Goal: Task Accomplishment & Management: Manage account settings

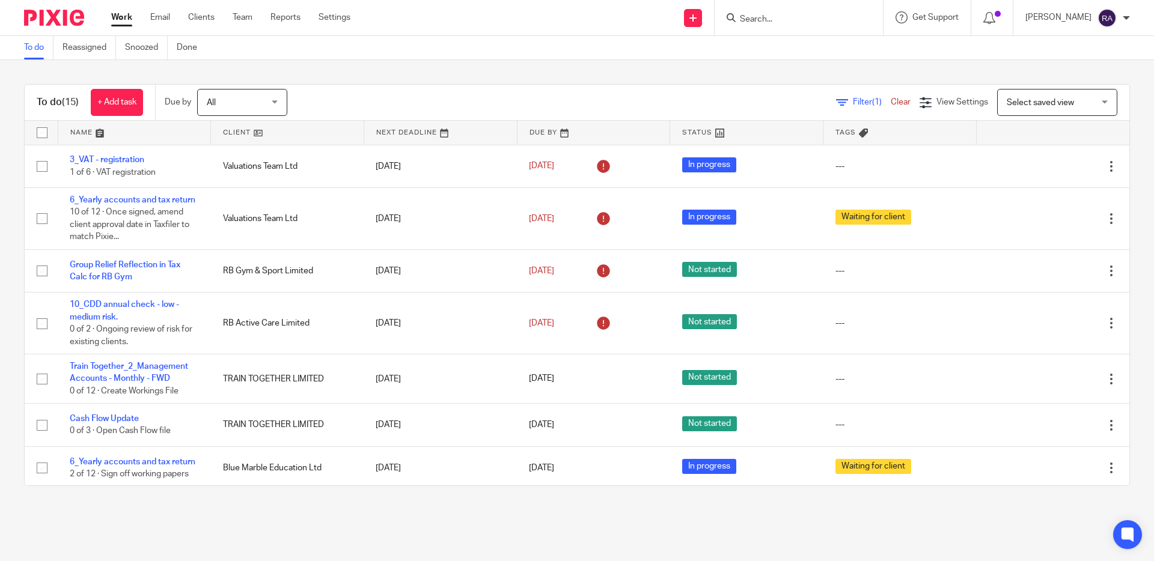
click at [782, 22] on input "Search" at bounding box center [793, 19] width 108 height 11
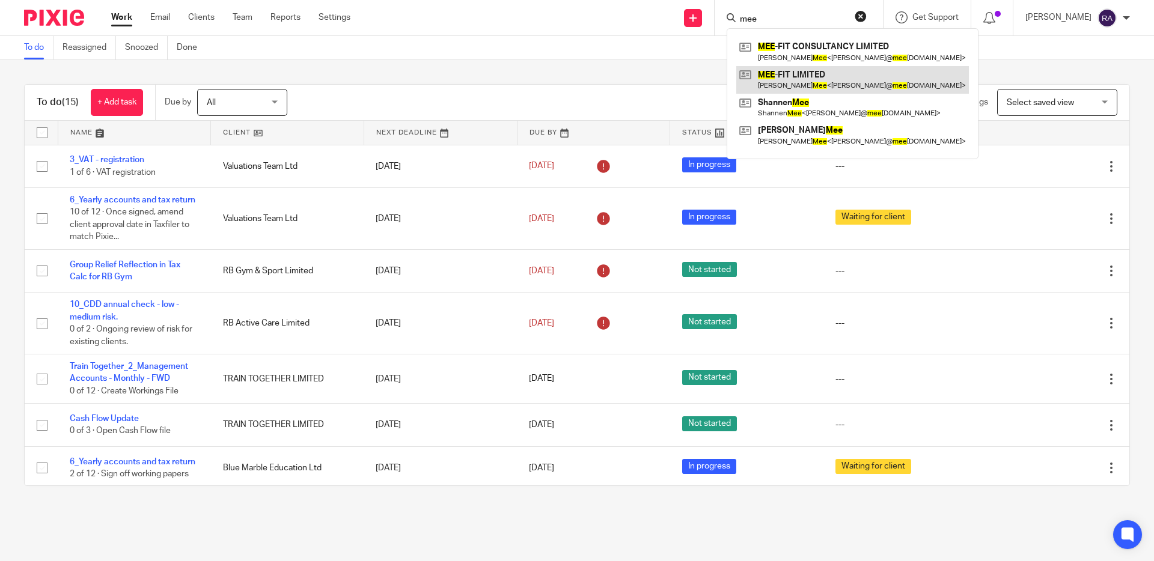
type input "mee"
click at [815, 72] on link at bounding box center [852, 80] width 233 height 28
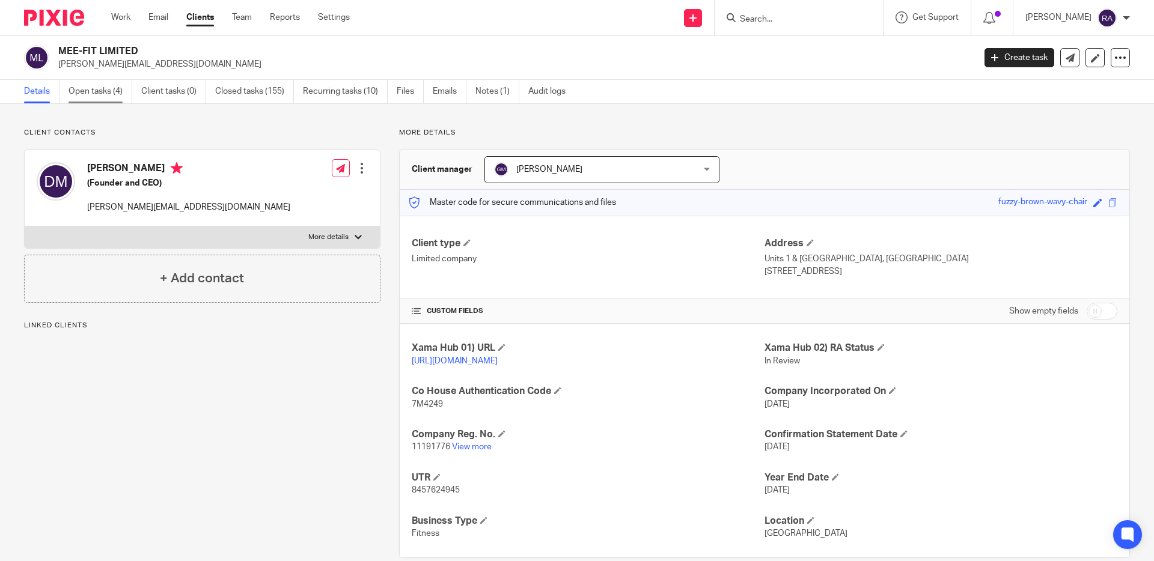
click at [112, 96] on link "Open tasks (4)" at bounding box center [101, 91] width 64 height 23
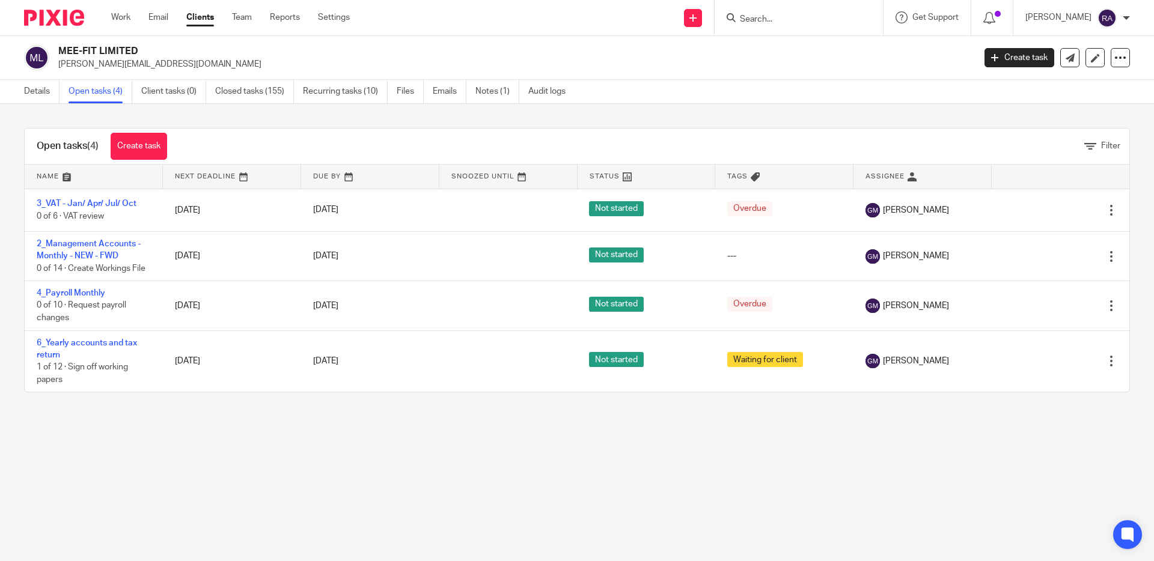
click at [767, 16] on input "Search" at bounding box center [793, 19] width 108 height 11
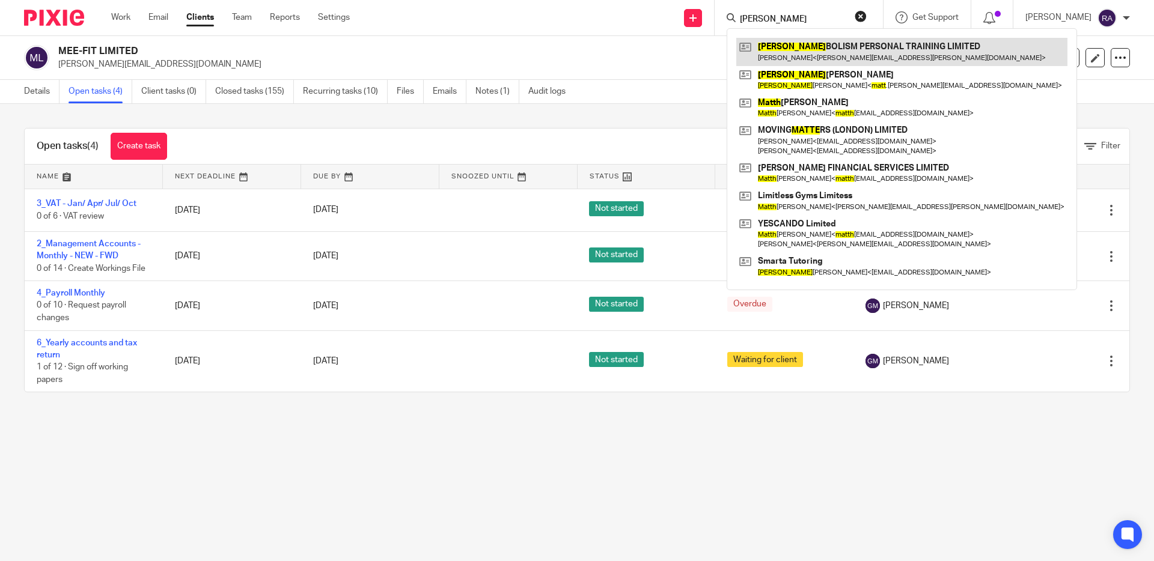
type input "matta"
click at [859, 48] on link at bounding box center [901, 52] width 331 height 28
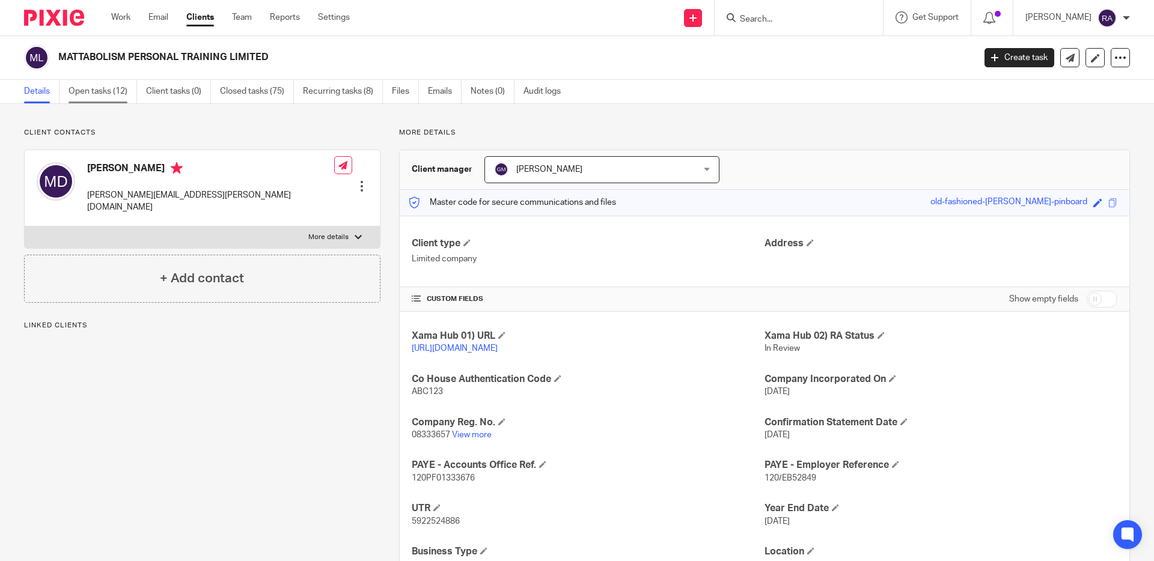
click at [105, 97] on link "Open tasks (12)" at bounding box center [103, 91] width 69 height 23
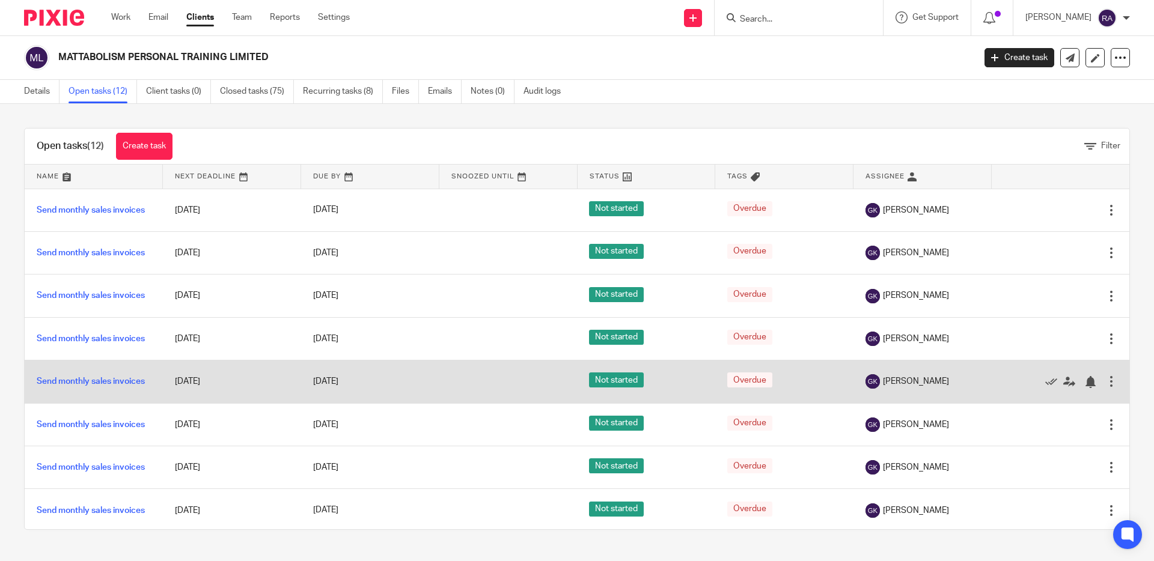
scroll to position [220, 0]
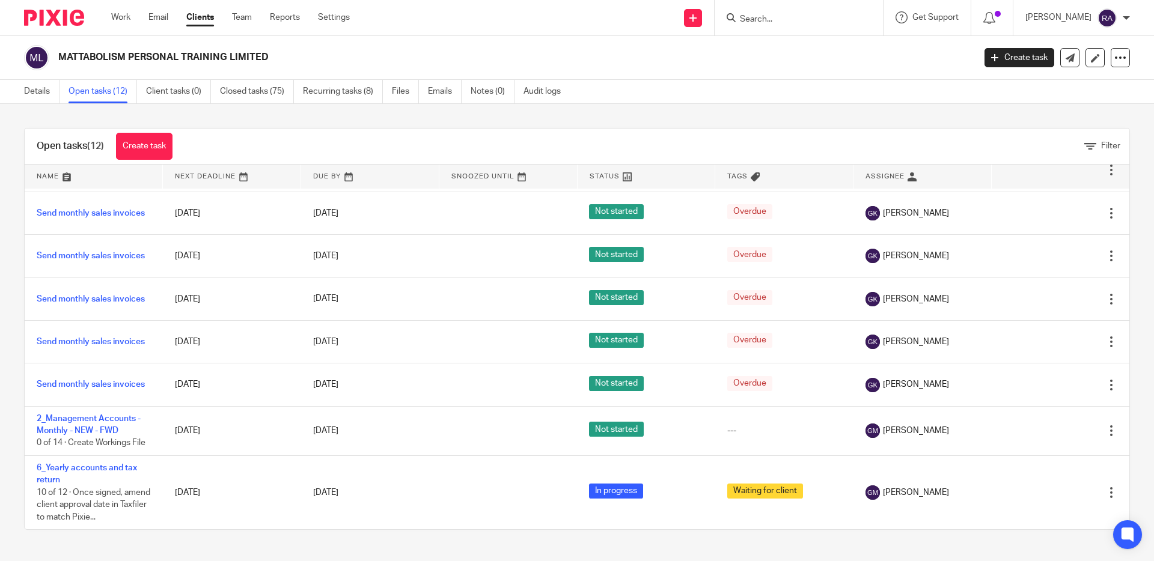
click at [763, 23] on input "Search" at bounding box center [793, 19] width 108 height 11
click at [781, 23] on input "Search" at bounding box center [793, 19] width 108 height 11
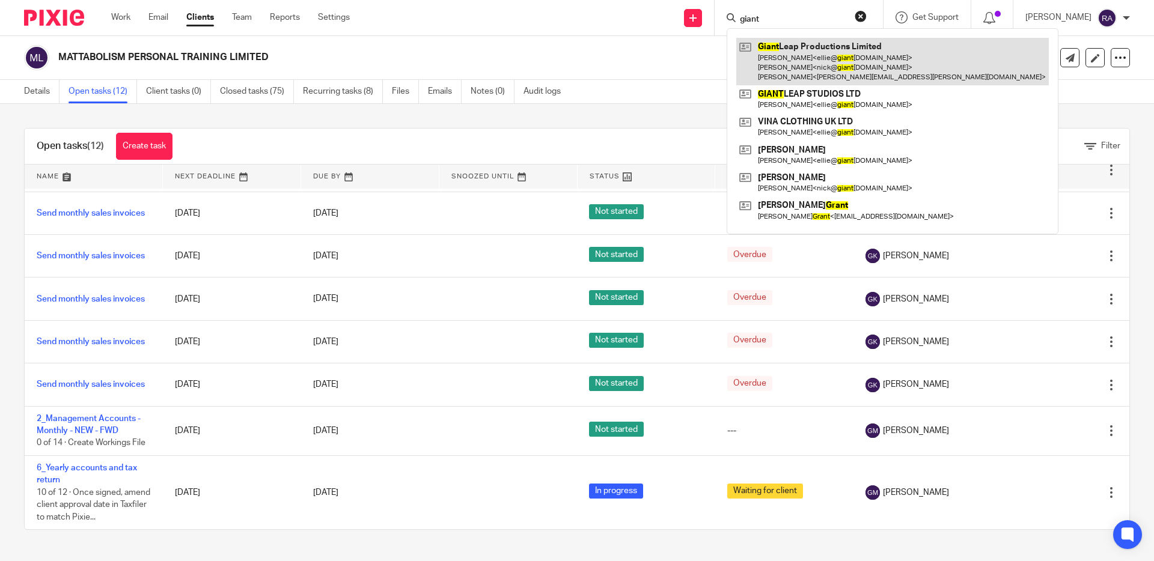
type input "giant"
click at [845, 62] on link at bounding box center [892, 61] width 312 height 47
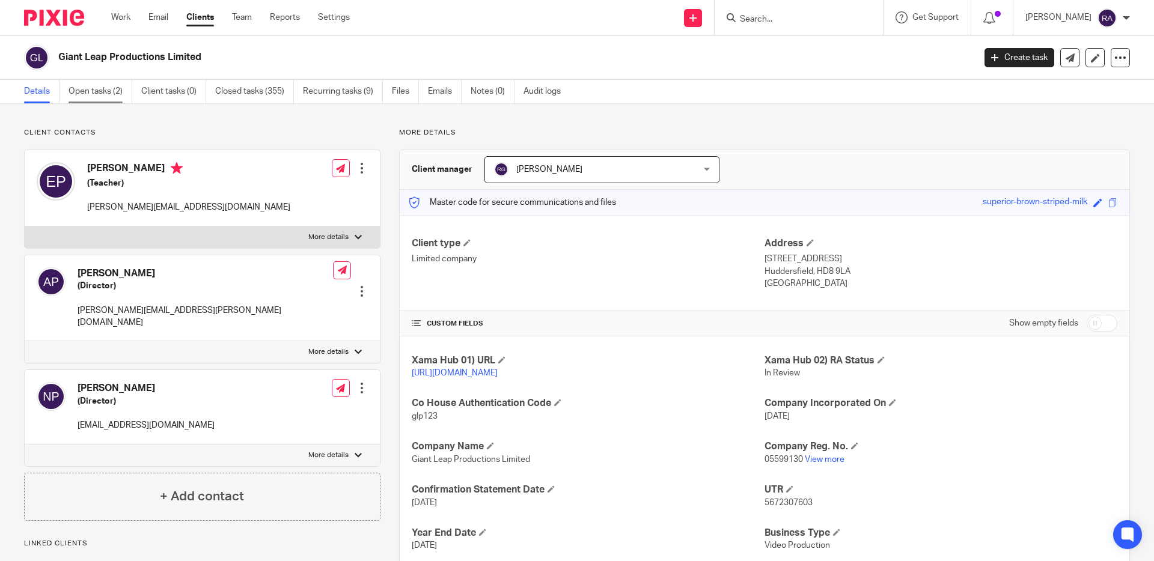
click at [91, 85] on link "Open tasks (2)" at bounding box center [101, 91] width 64 height 23
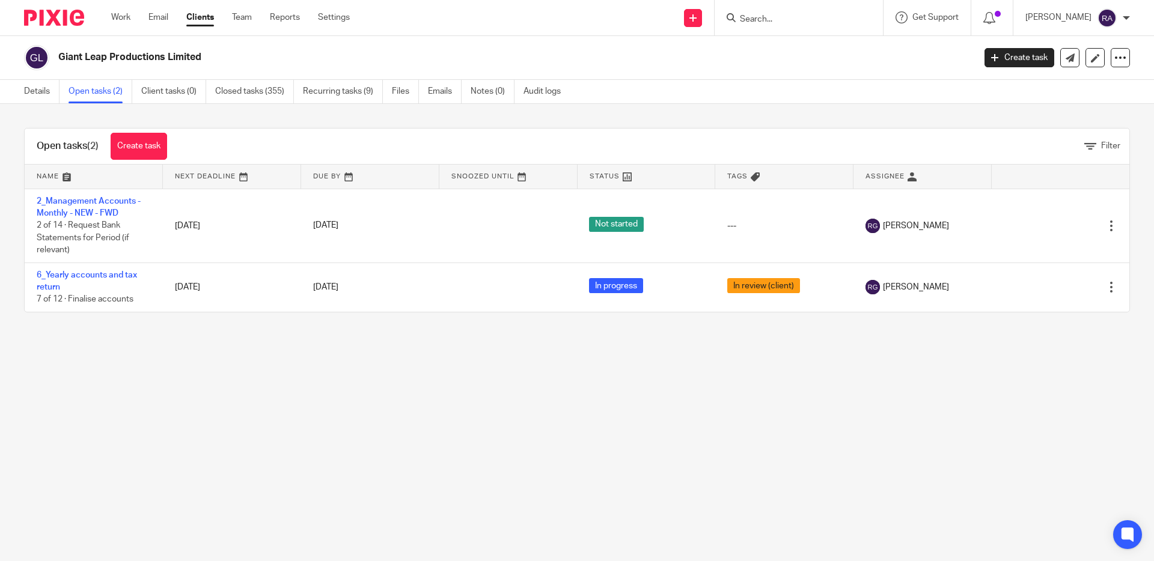
click at [782, 26] on div at bounding box center [799, 17] width 168 height 35
click at [788, 20] on input "Search" at bounding box center [793, 19] width 108 height 11
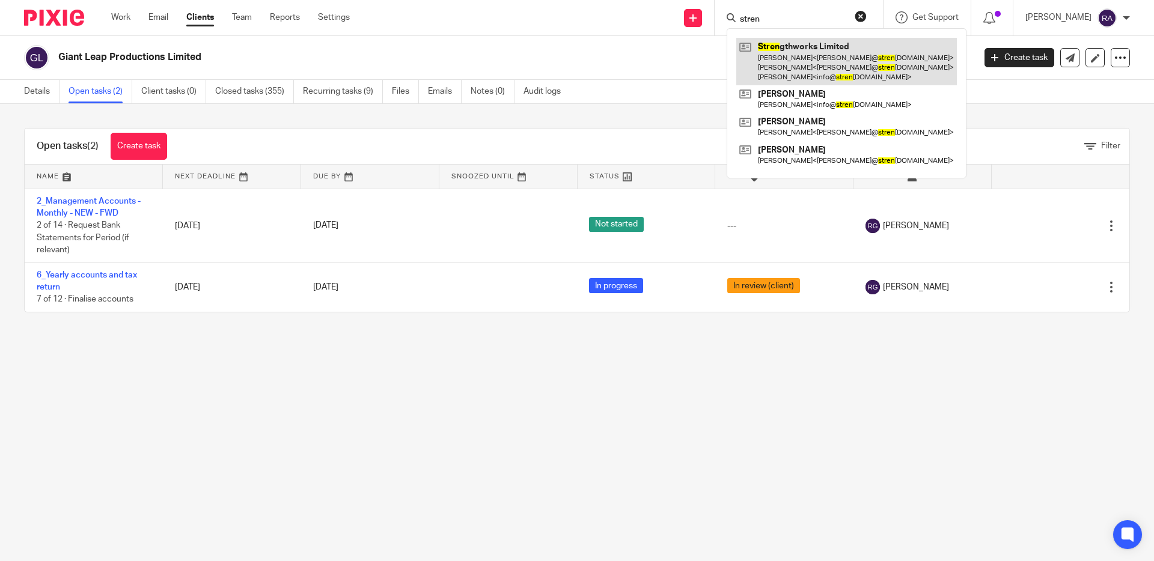
type input "stren"
click at [820, 55] on link at bounding box center [846, 61] width 221 height 47
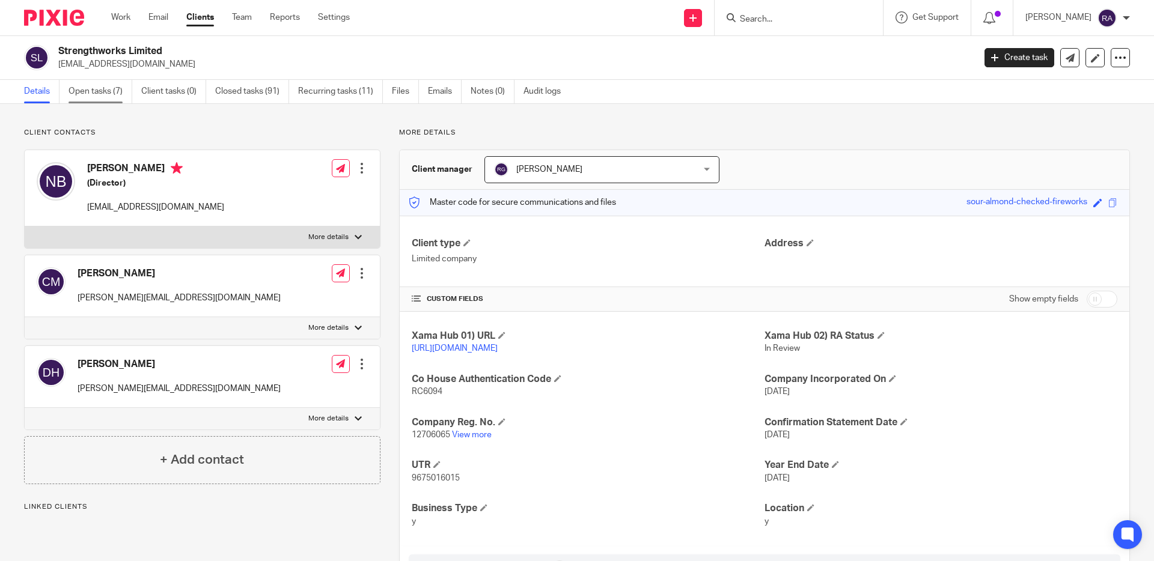
click at [93, 97] on link "Open tasks (7)" at bounding box center [101, 91] width 64 height 23
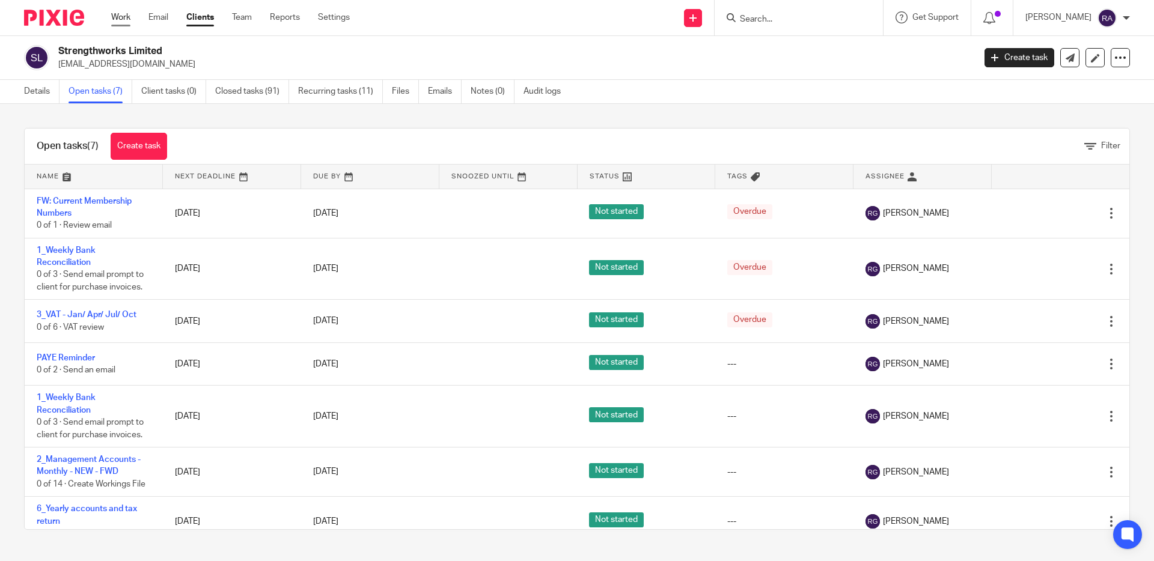
click at [123, 20] on link "Work" at bounding box center [120, 17] width 19 height 12
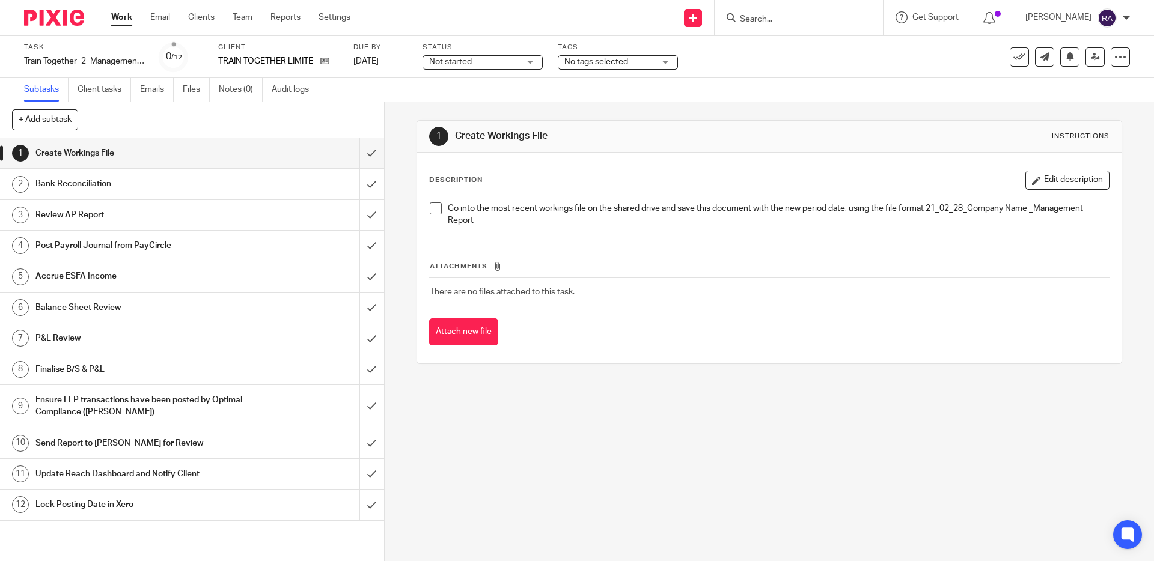
click at [115, 439] on h1 "Send Report to [PERSON_NAME] for Review" at bounding box center [139, 443] width 208 height 18
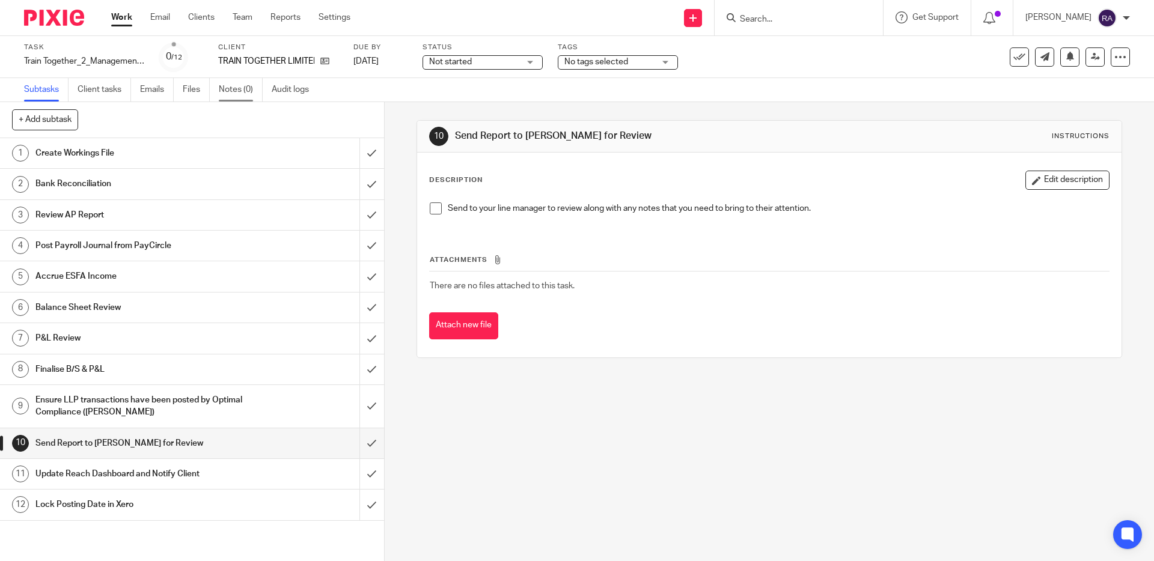
click at [233, 92] on link "Notes (0)" at bounding box center [241, 89] width 44 height 23
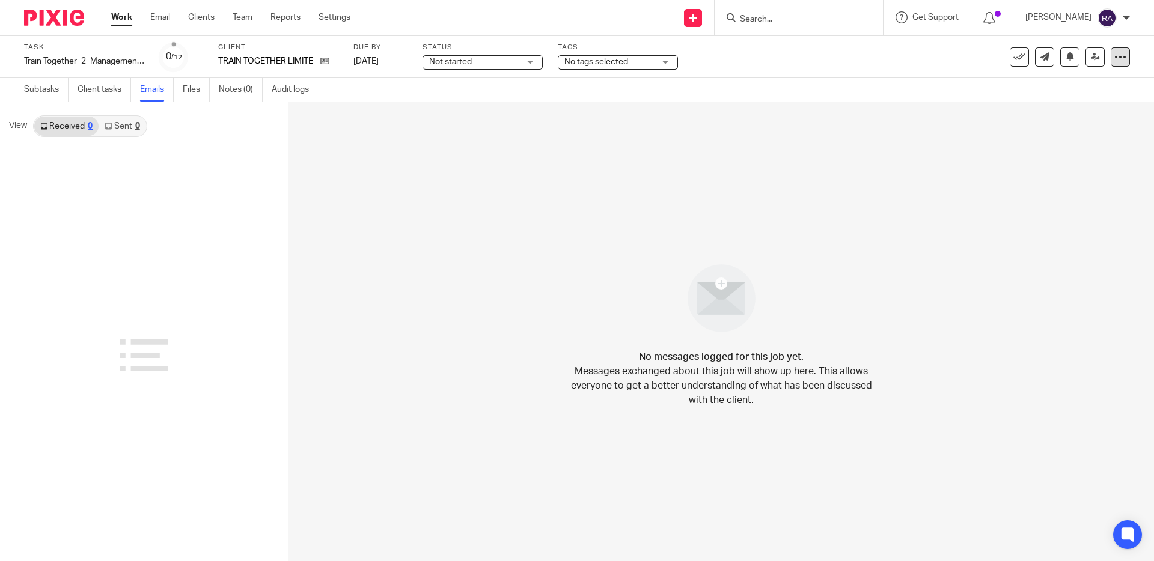
click at [1125, 49] on div at bounding box center [1120, 56] width 19 height 19
click at [853, 177] on div "No messages logged for this job yet. Messages exchanged about this job will sho…" at bounding box center [720, 331] width 865 height 459
click at [273, 87] on link "Audit logs" at bounding box center [295, 89] width 46 height 23
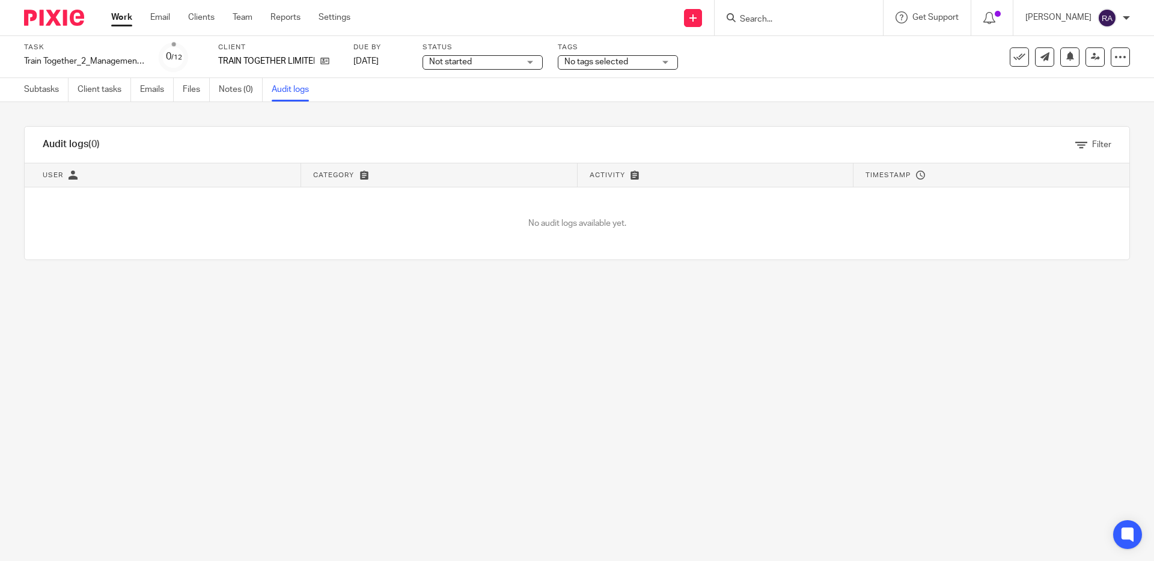
click at [788, 4] on div at bounding box center [799, 17] width 168 height 35
click at [788, 26] on div at bounding box center [799, 17] width 168 height 35
click at [796, 24] on form at bounding box center [803, 17] width 128 height 15
click at [764, 14] on input "Search" at bounding box center [793, 19] width 108 height 11
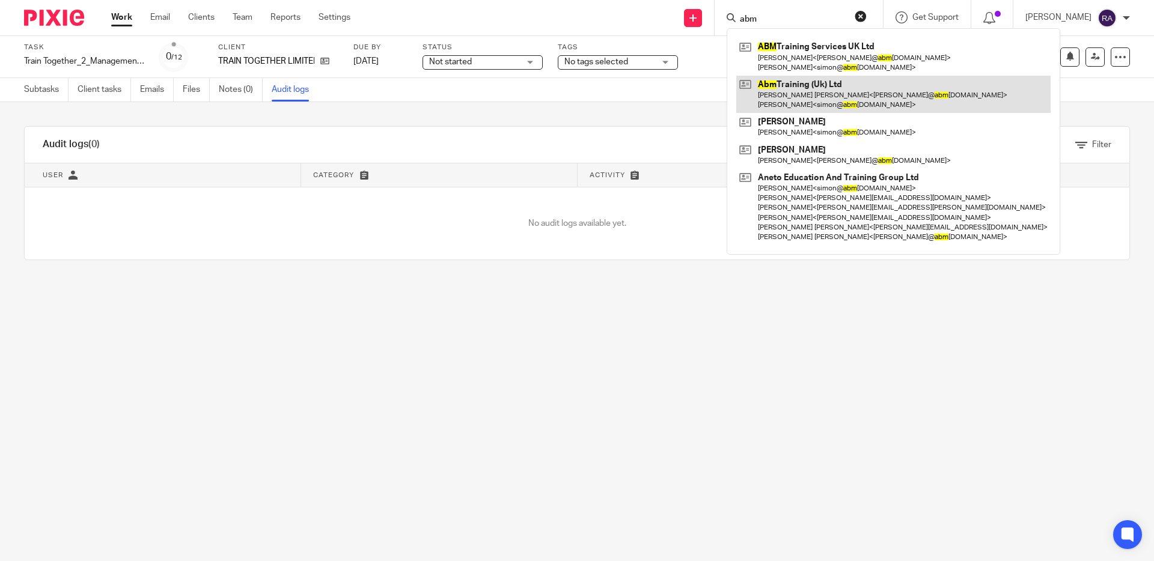
type input "abm"
click at [763, 79] on link at bounding box center [893, 94] width 314 height 37
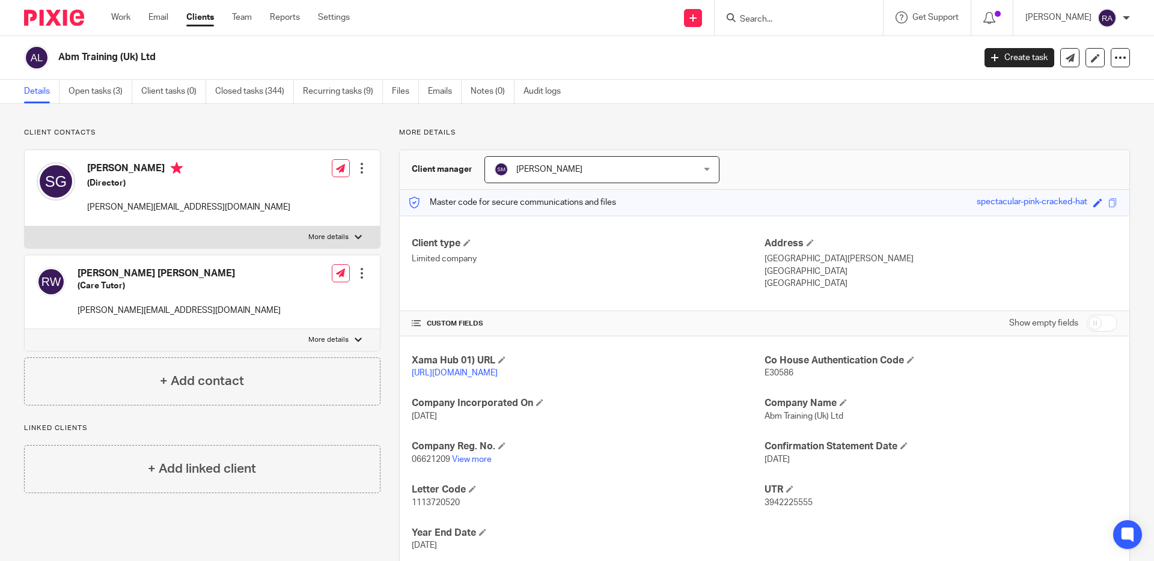
click at [61, 112] on div "Client contacts Rebecca Kim Wade (Care Tutor) rebecca@abmtraining.co.uk Edit co…" at bounding box center [577, 421] width 1154 height 634
click at [78, 103] on link "Open tasks (3)" at bounding box center [101, 91] width 64 height 23
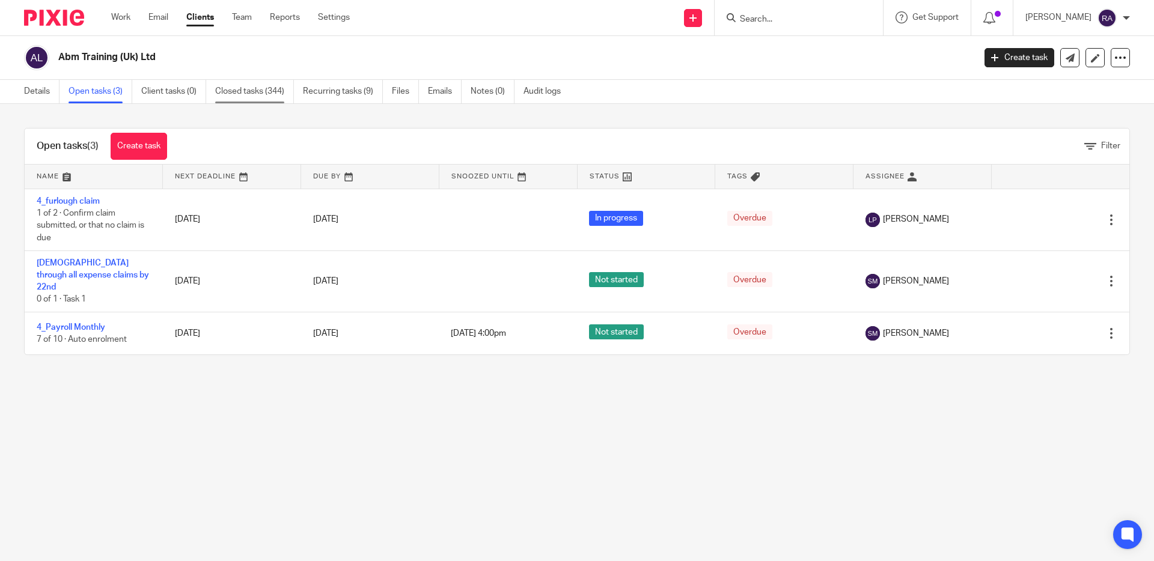
click at [231, 97] on link "Closed tasks (344)" at bounding box center [254, 91] width 79 height 23
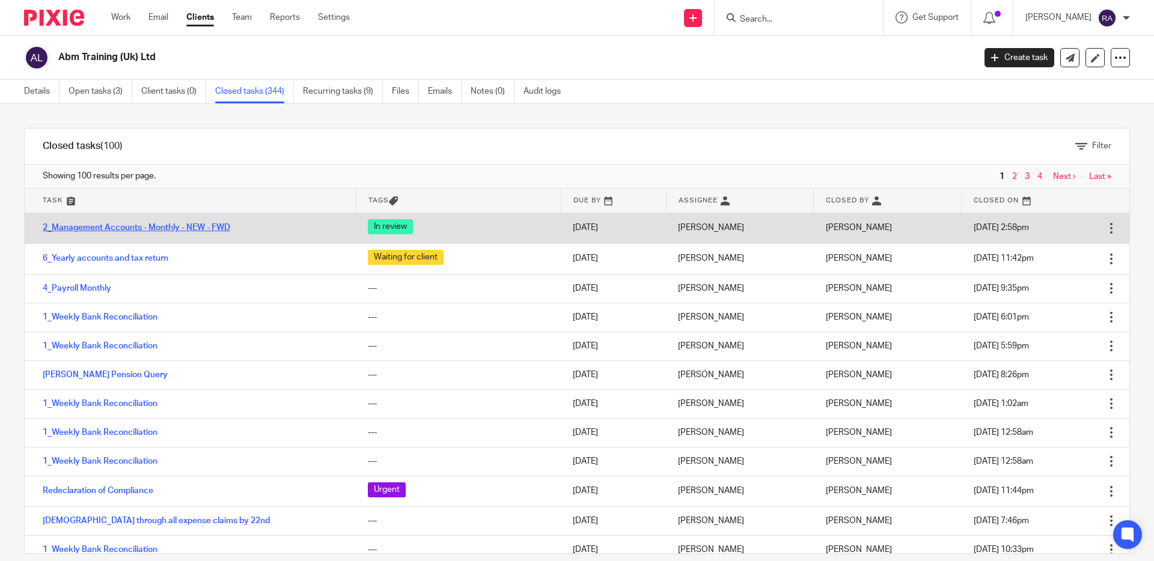
click at [147, 225] on link "2_Management Accounts - Monthly - NEW - FWD" at bounding box center [136, 228] width 187 height 8
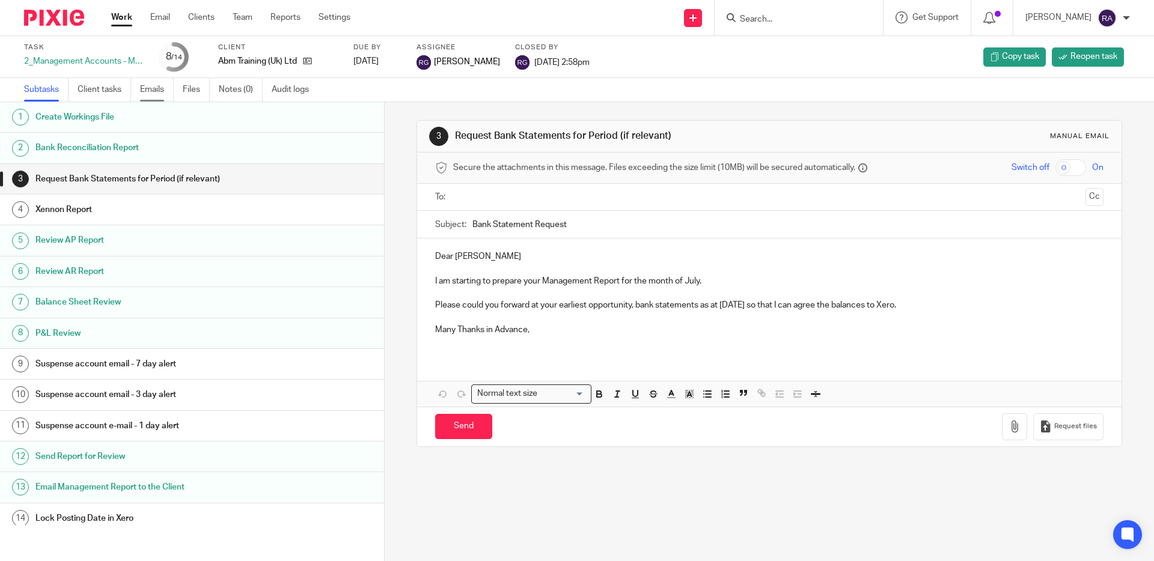
click at [157, 94] on link "Emails" at bounding box center [157, 89] width 34 height 23
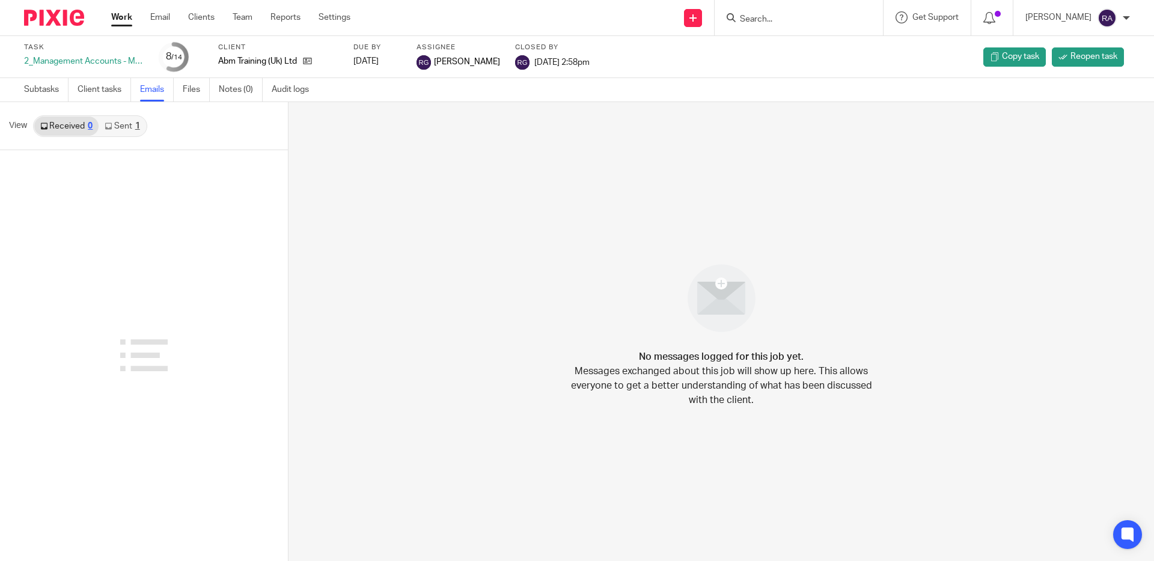
click at [130, 123] on link "Sent 1" at bounding box center [122, 126] width 47 height 19
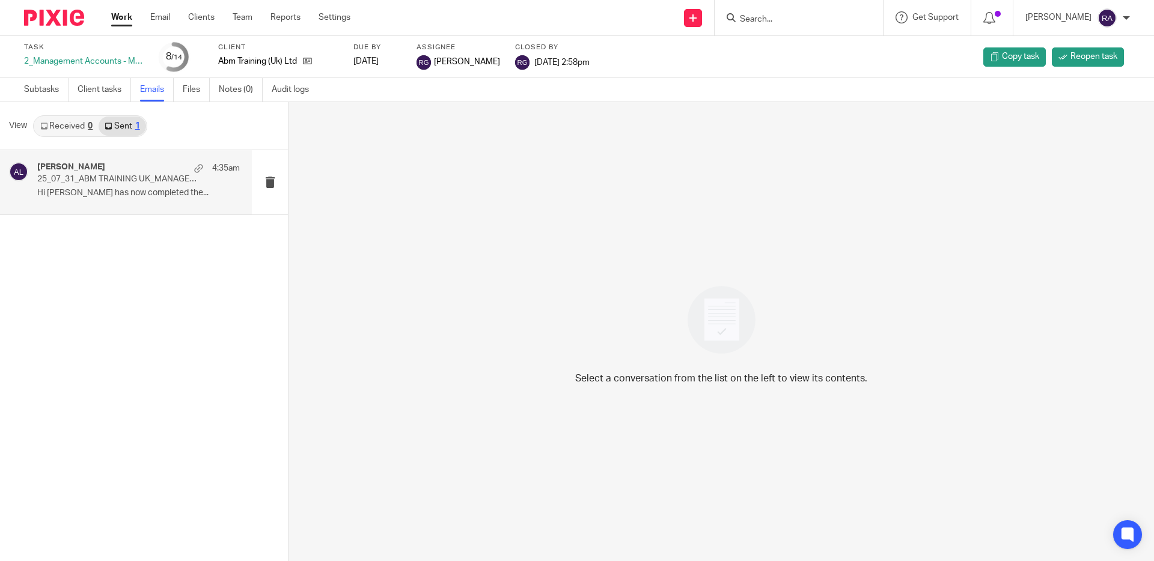
click at [105, 171] on h4 "Samantha McDonald" at bounding box center [71, 167] width 68 height 10
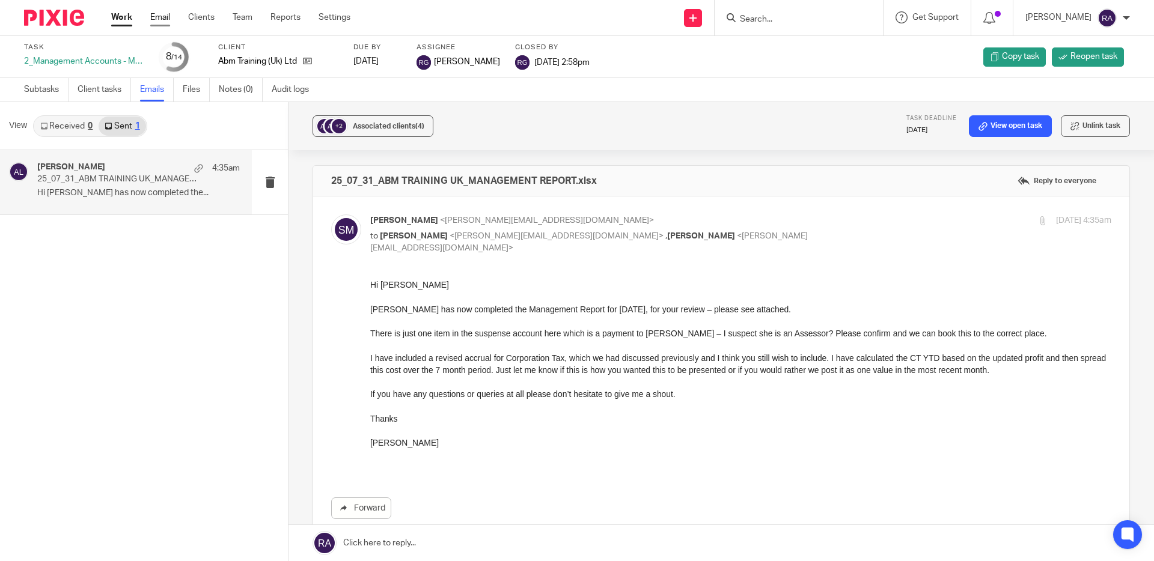
click at [169, 16] on link "Email" at bounding box center [160, 17] width 20 height 12
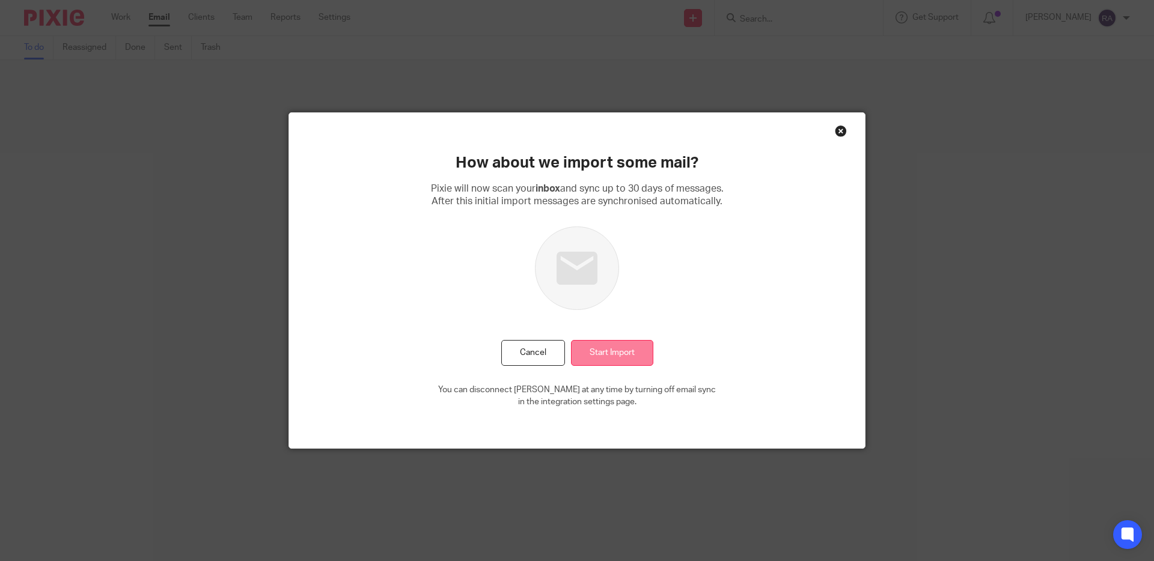
click at [629, 356] on input "Start Import" at bounding box center [612, 353] width 82 height 26
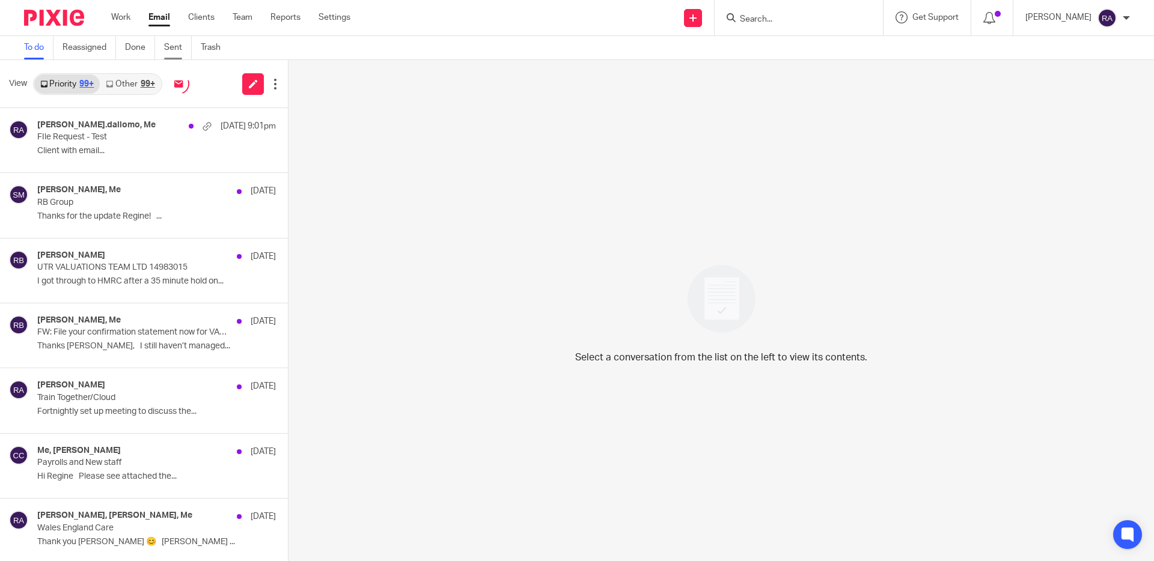
click at [172, 47] on link "Sent" at bounding box center [178, 47] width 28 height 23
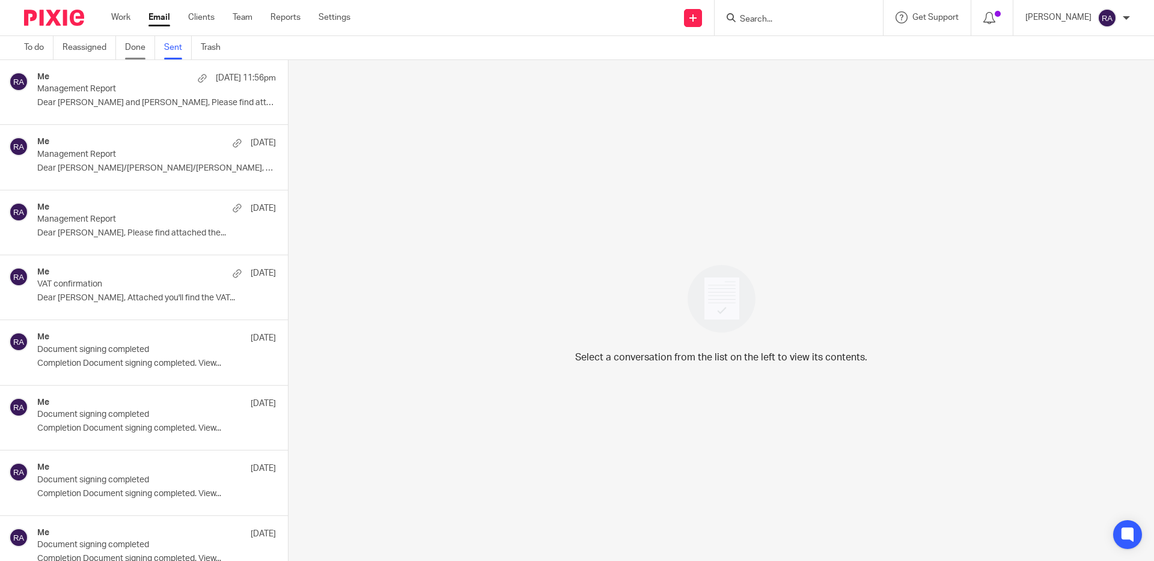
click at [138, 48] on link "Done" at bounding box center [140, 47] width 30 height 23
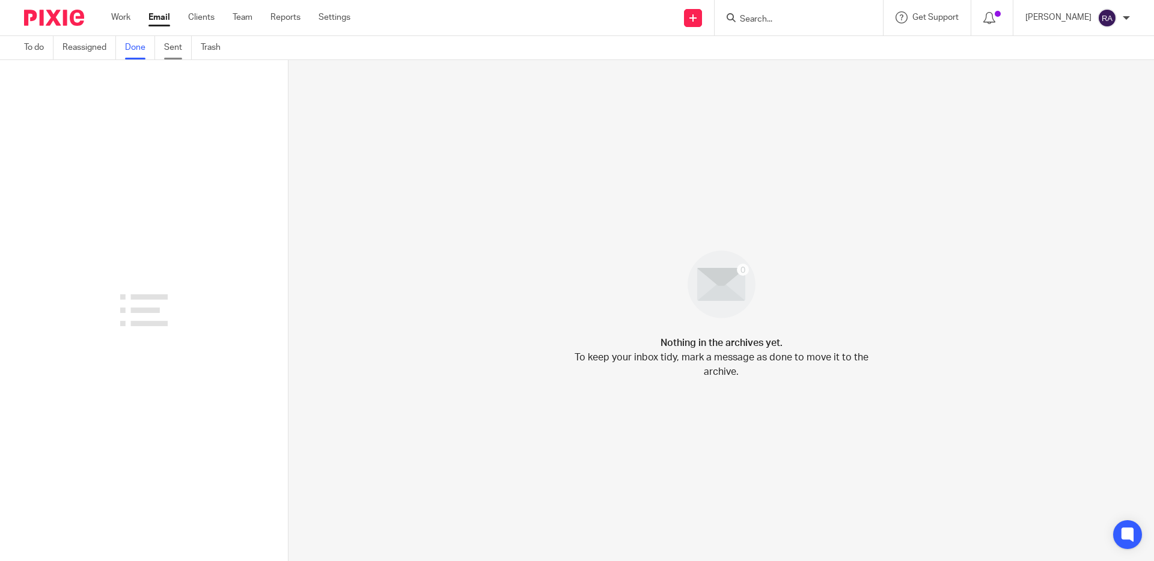
click at [171, 52] on link "Sent" at bounding box center [178, 47] width 28 height 23
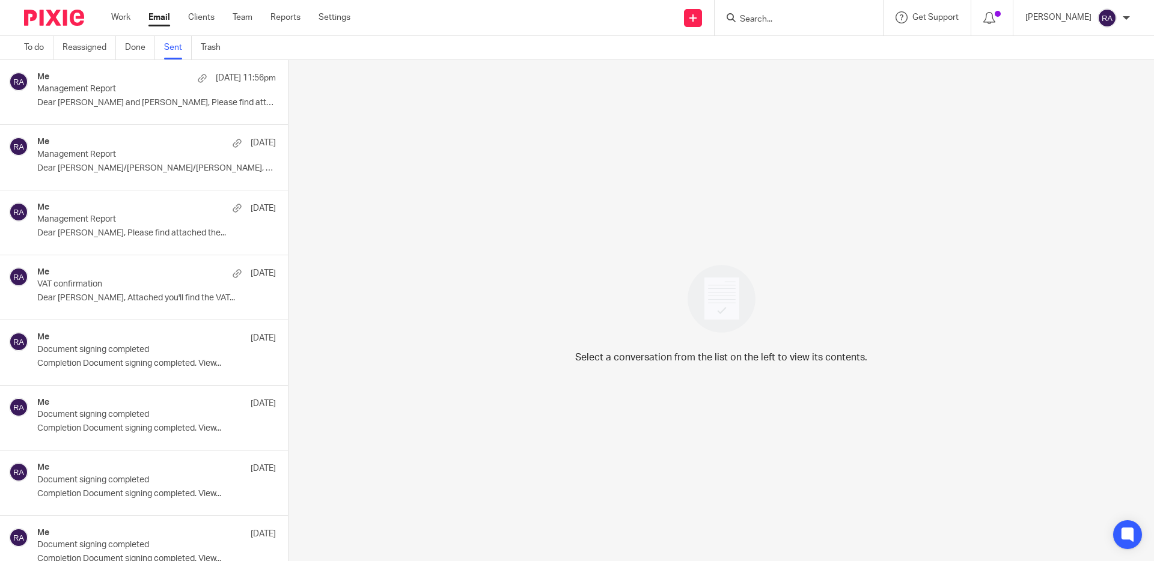
click at [191, 97] on div "Me [DATE] 11:56pm Management Report Dear [PERSON_NAME] and [PERSON_NAME], Pleas…" at bounding box center [156, 92] width 239 height 40
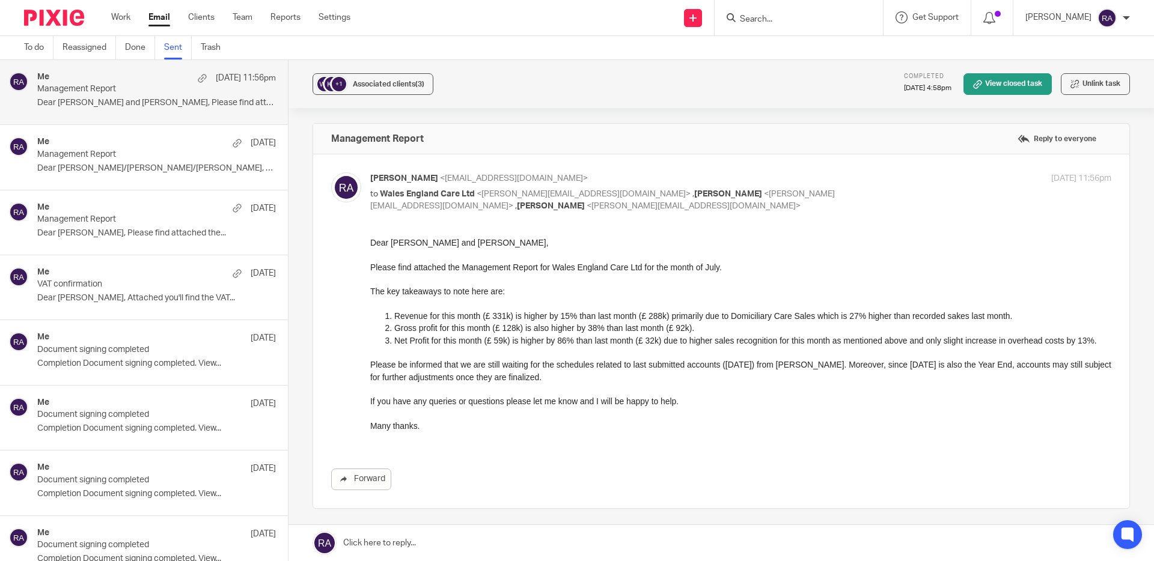
click at [216, 157] on p "Management Report" at bounding box center [132, 155] width 191 height 10
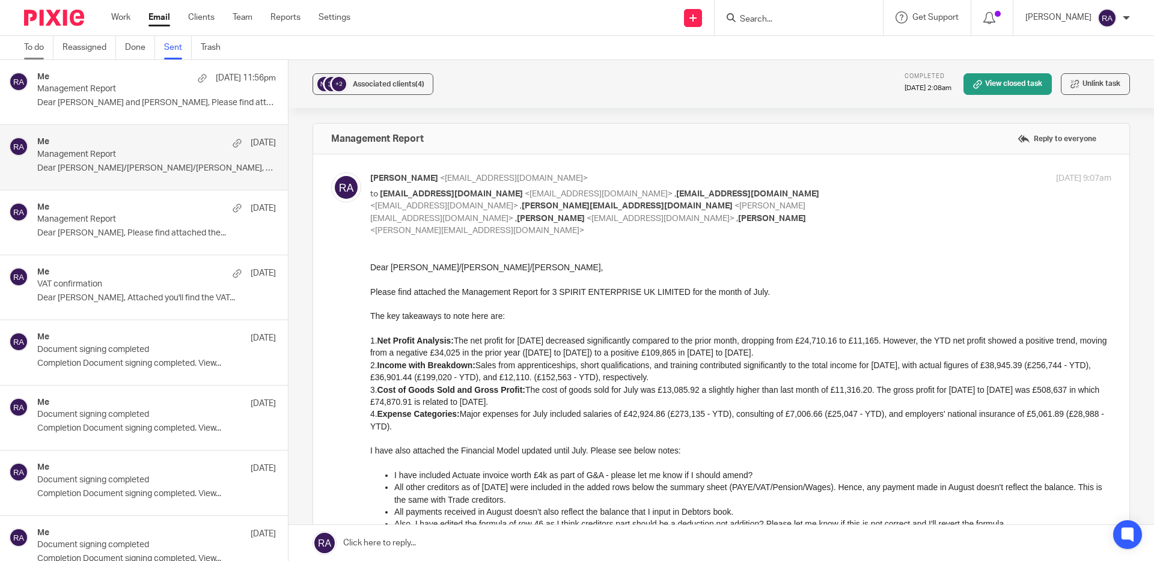
click at [43, 50] on link "To do" at bounding box center [38, 47] width 29 height 23
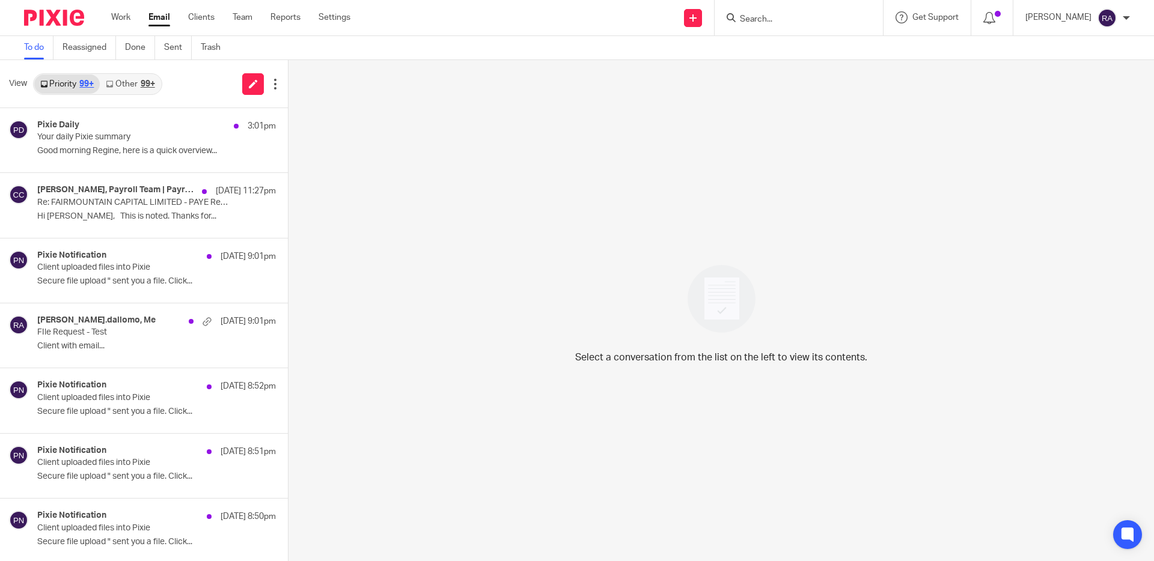
click at [136, 85] on link "Other 99+" at bounding box center [130, 84] width 61 height 19
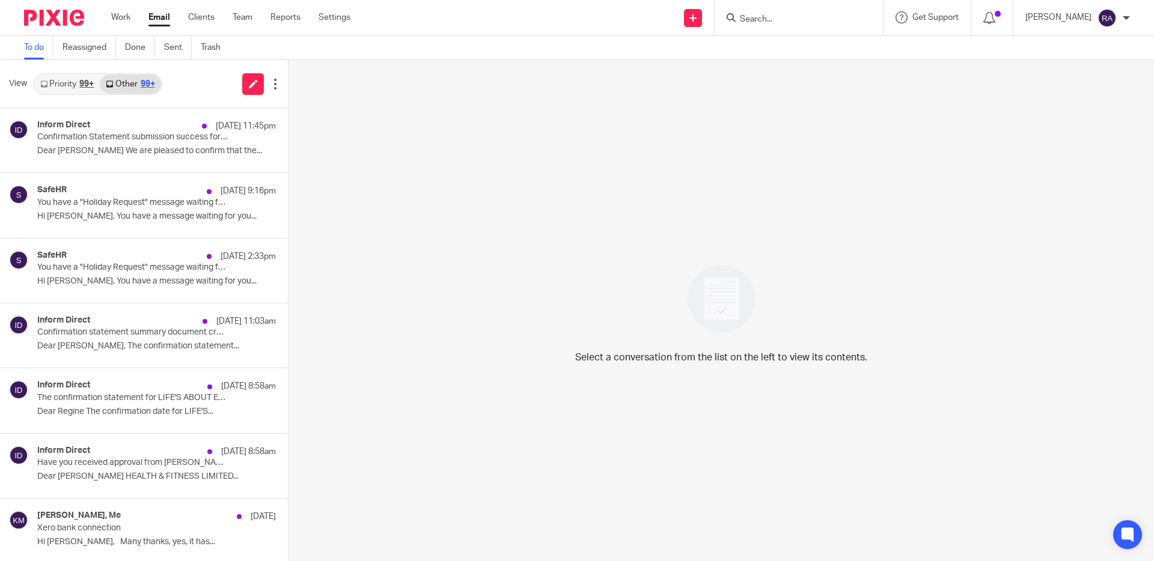
click at [86, 83] on div "99+" at bounding box center [86, 84] width 14 height 8
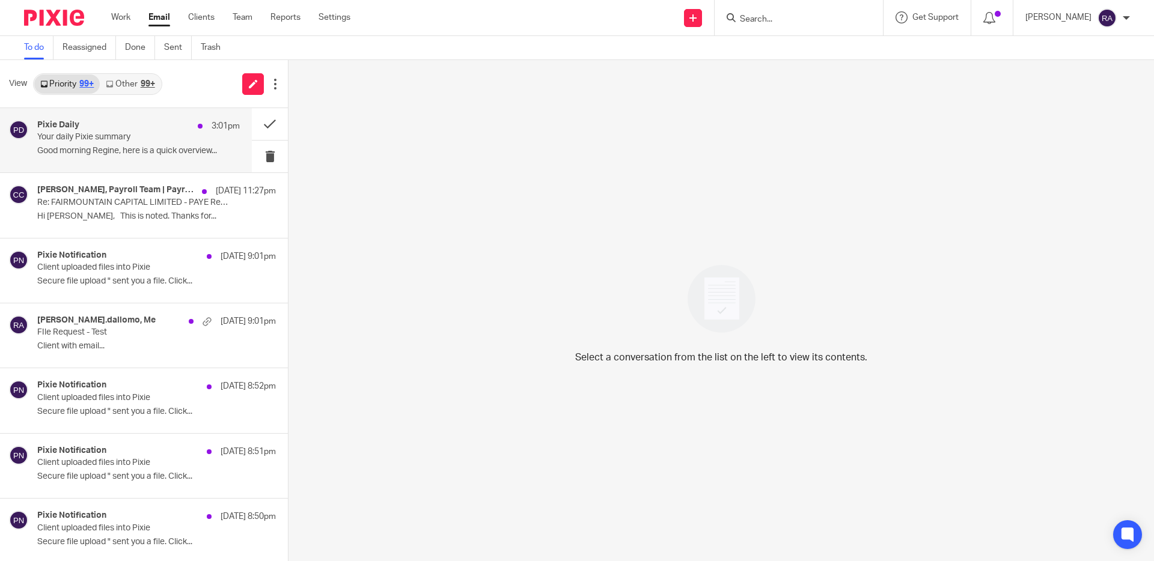
click at [103, 141] on p "Your daily Pixie summary" at bounding box center [118, 137] width 162 height 10
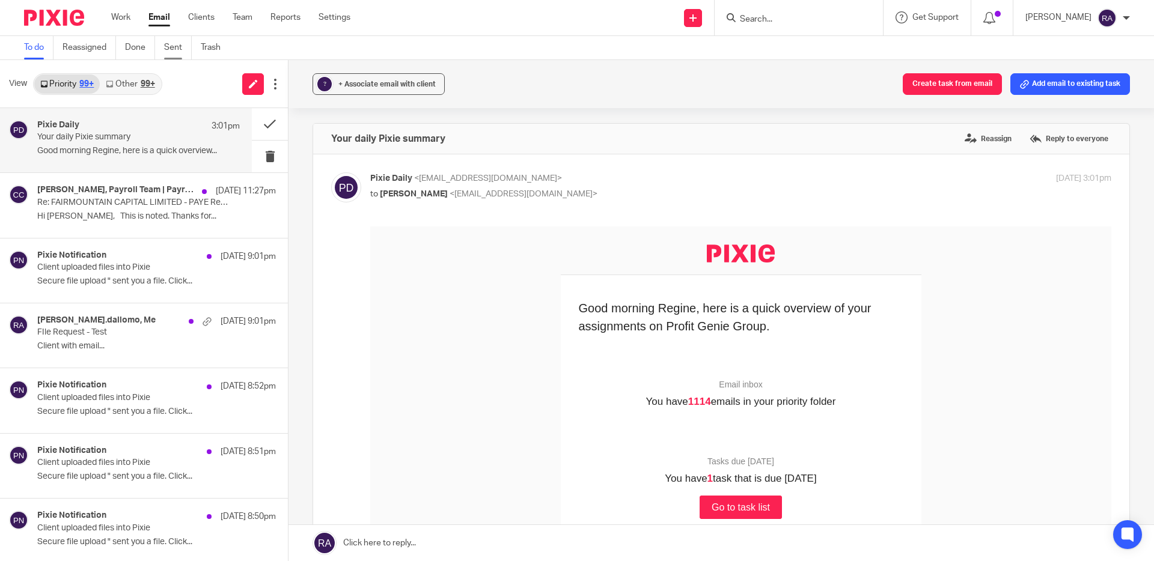
click at [174, 50] on link "Sent" at bounding box center [178, 47] width 28 height 23
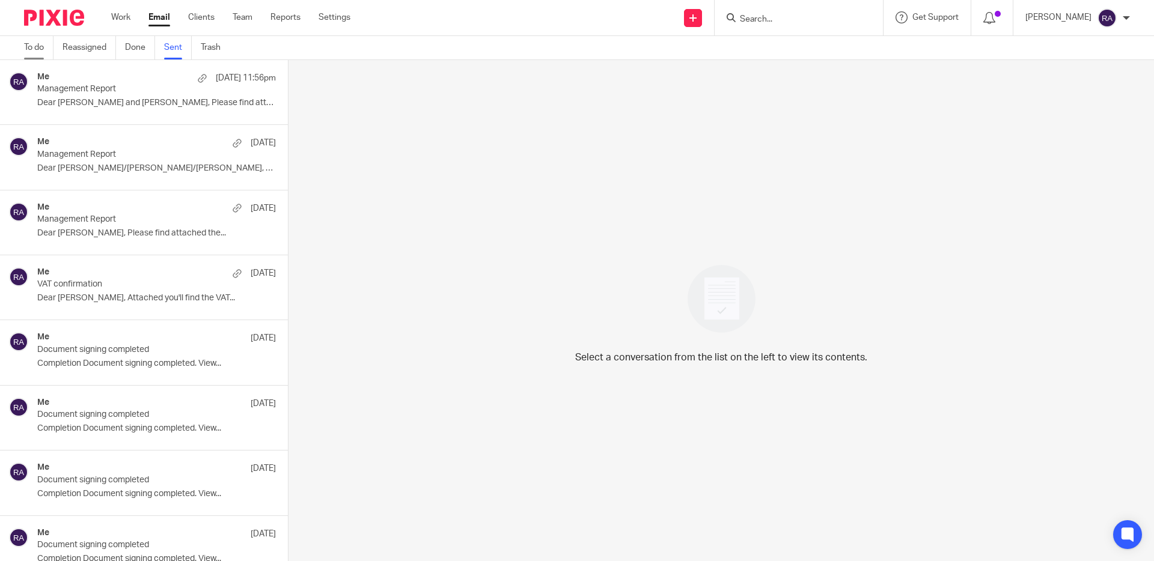
click at [39, 45] on link "To do" at bounding box center [38, 47] width 29 height 23
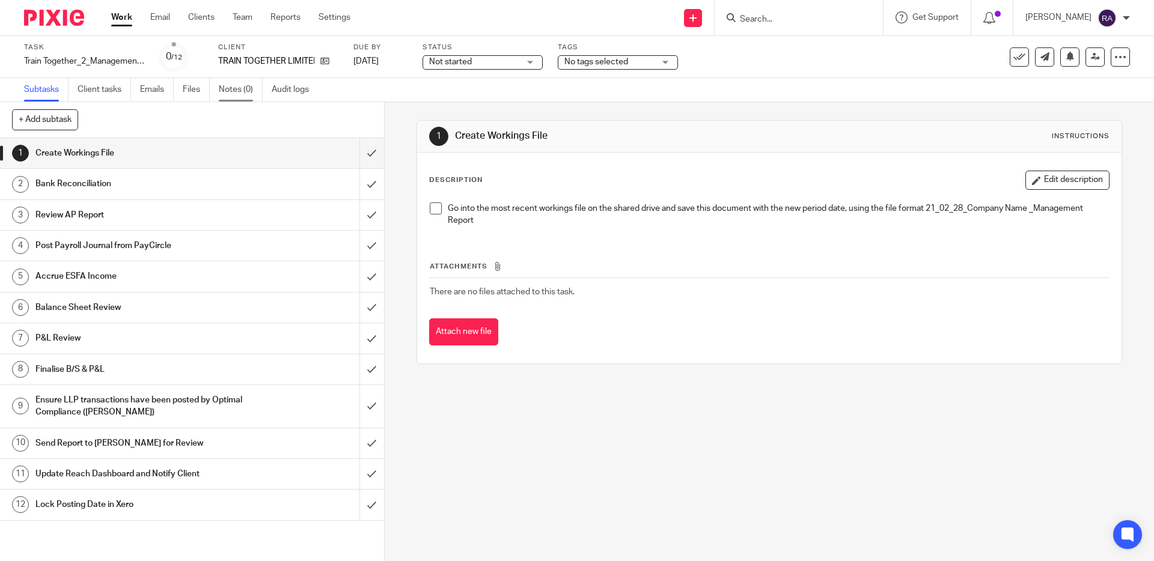
click at [231, 91] on link "Notes (0)" at bounding box center [241, 89] width 44 height 23
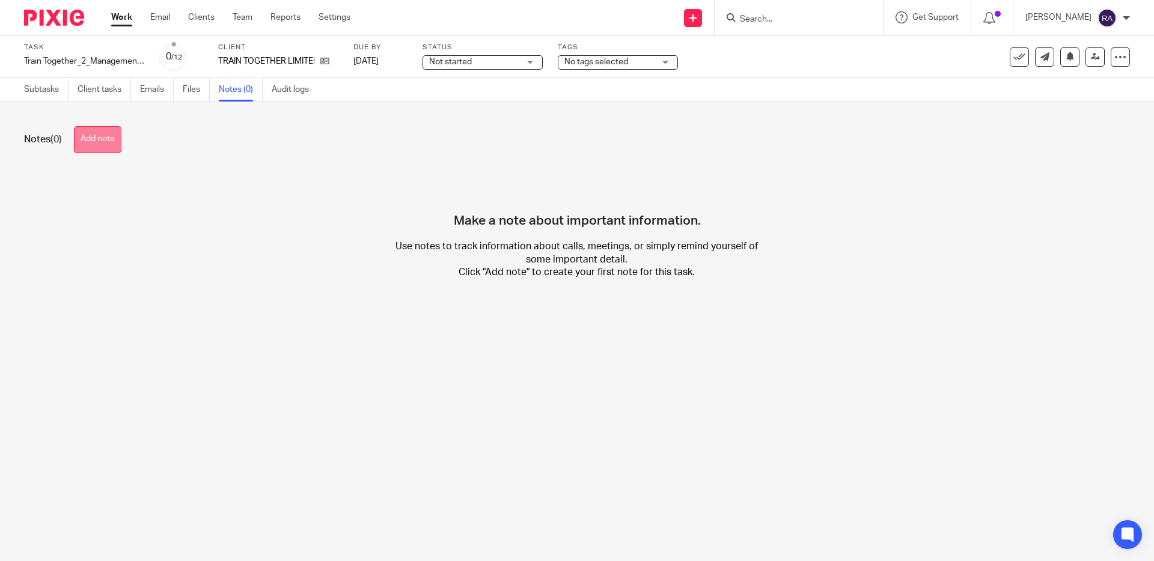
click at [99, 147] on button "Add note" at bounding box center [97, 139] width 47 height 27
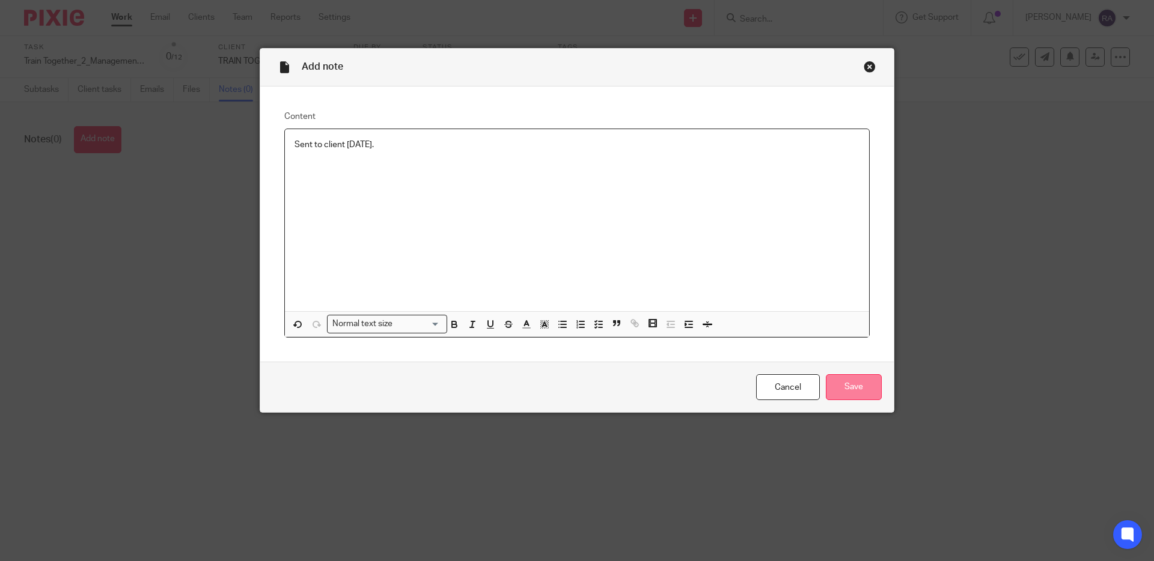
click at [871, 377] on input "Save" at bounding box center [854, 387] width 56 height 26
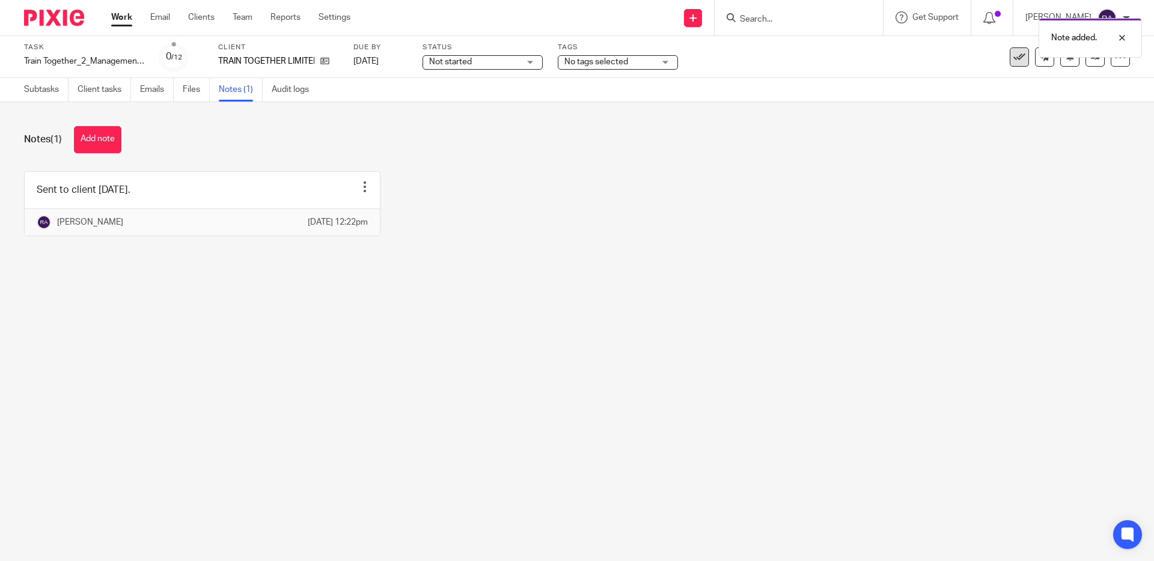
click at [1022, 58] on icon at bounding box center [1019, 57] width 12 height 12
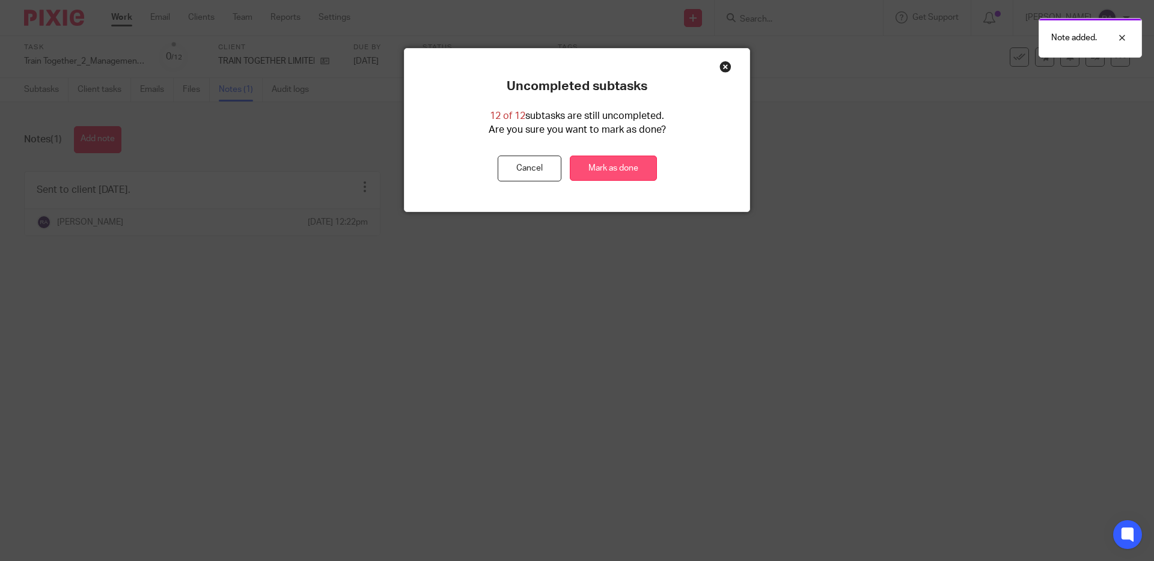
click at [622, 162] on link "Mark as done" at bounding box center [613, 169] width 87 height 26
